Goal: Information Seeking & Learning: Understand process/instructions

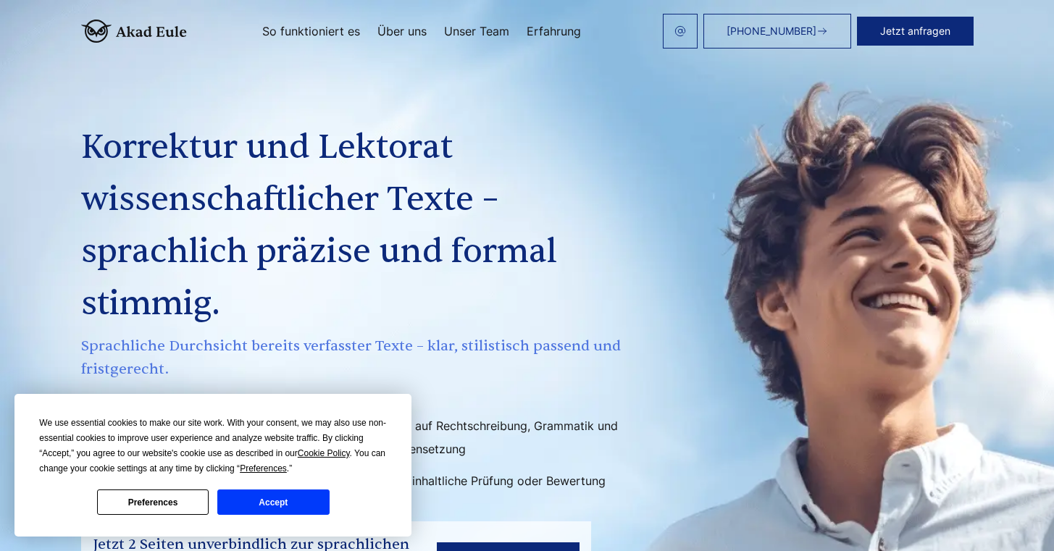
click at [294, 25] on link "So funktioniert es" at bounding box center [311, 31] width 98 height 12
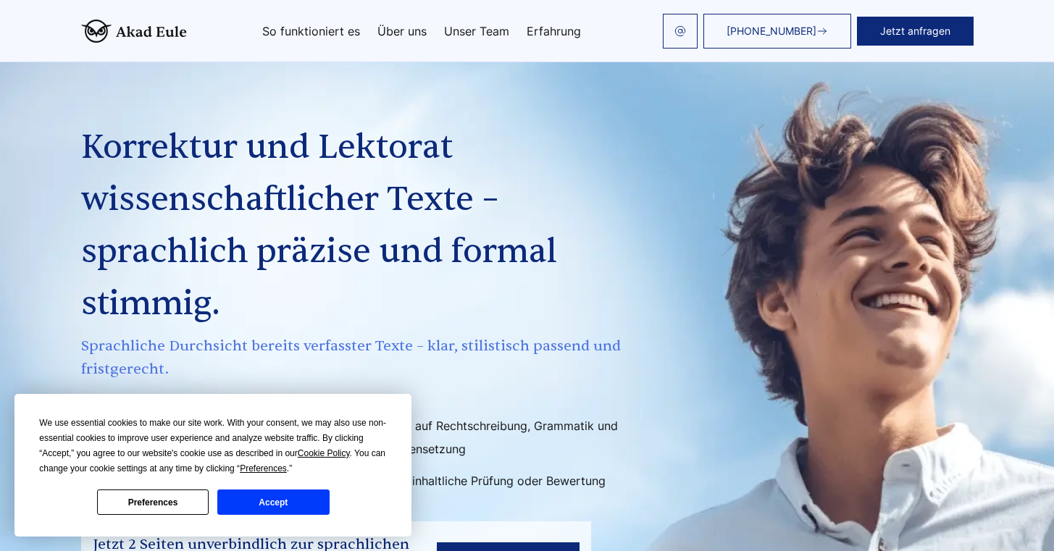
scroll to position [2810, 0]
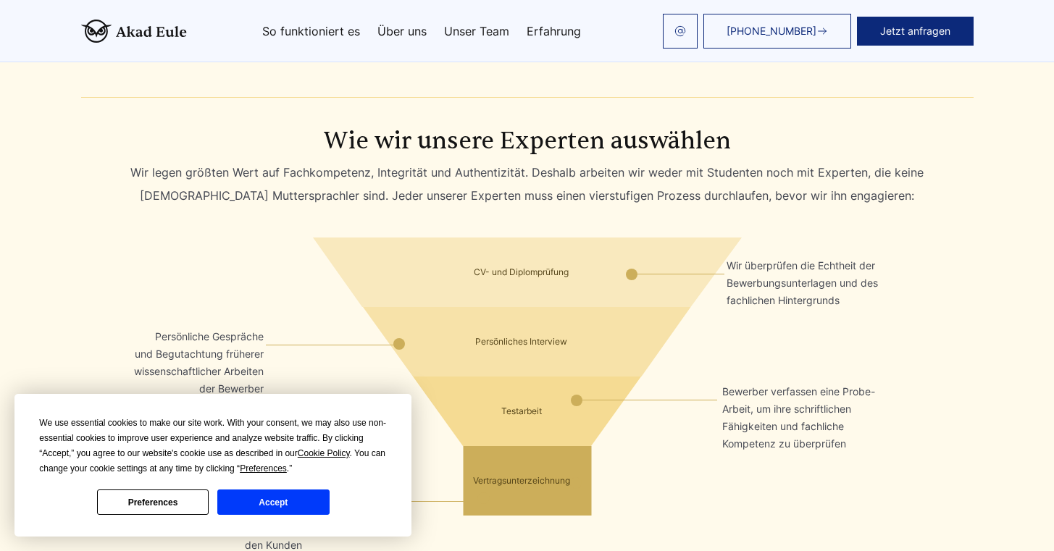
click at [408, 17] on div "[PHONE_NUMBER] Jetzt anfragen So funktioniert es Über uns Unser Team Erfahrung" at bounding box center [580, 31] width 787 height 35
click at [408, 21] on div "[PHONE_NUMBER] Jetzt anfragen So funktioniert es Über uns Unser Team Erfahrung" at bounding box center [580, 31] width 787 height 35
click at [406, 26] on link "Über uns" at bounding box center [401, 31] width 49 height 12
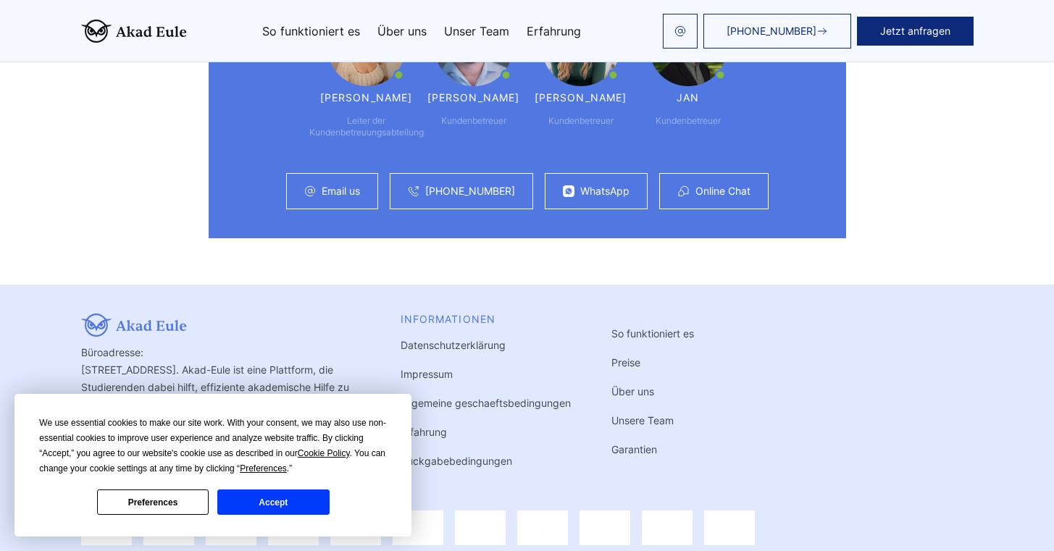
scroll to position [4001, 0]
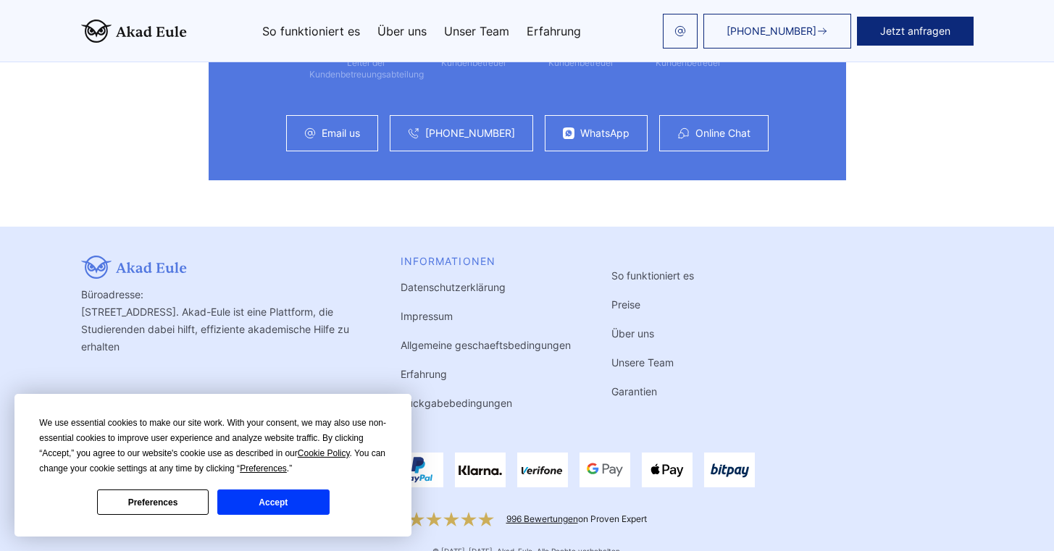
click at [484, 397] on link "Rückgabebedingungen" at bounding box center [457, 403] width 112 height 12
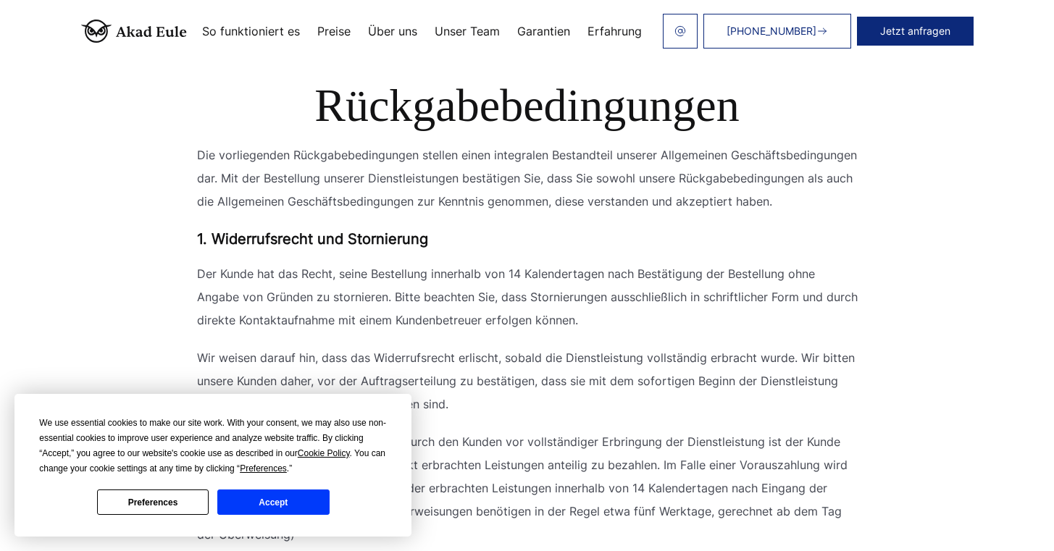
click at [272, 511] on button "Accept" at bounding box center [273, 502] width 112 height 25
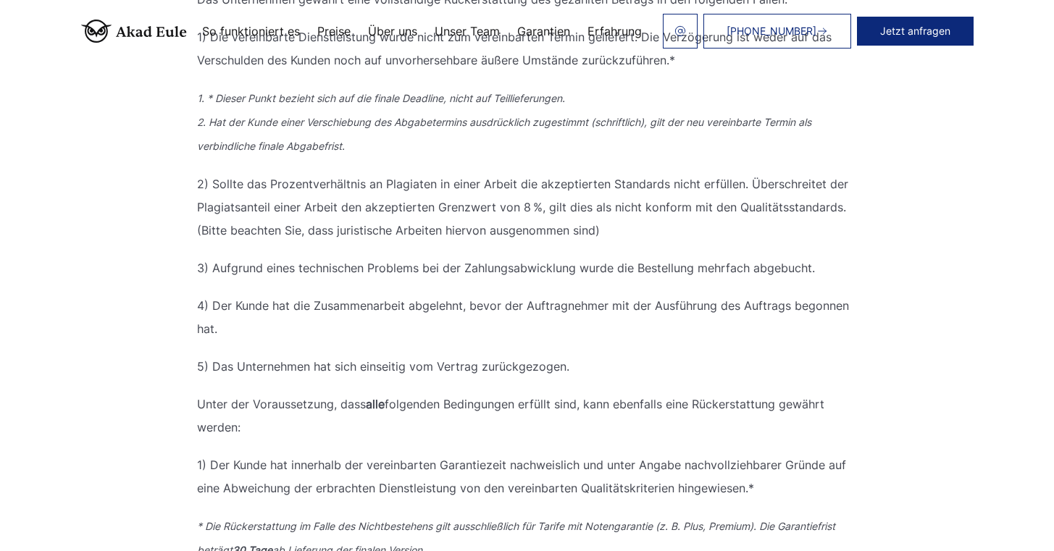
scroll to position [545, 0]
